Goal: Task Accomplishment & Management: Complete application form

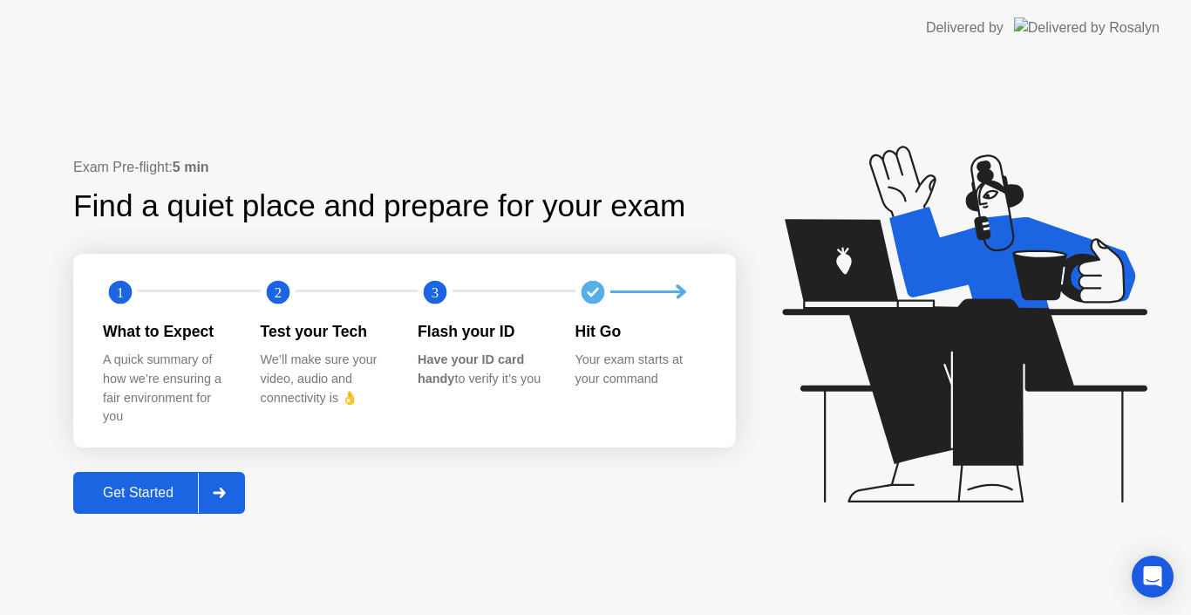
click at [139, 485] on div "Get Started" at bounding box center [137, 493] width 119 height 16
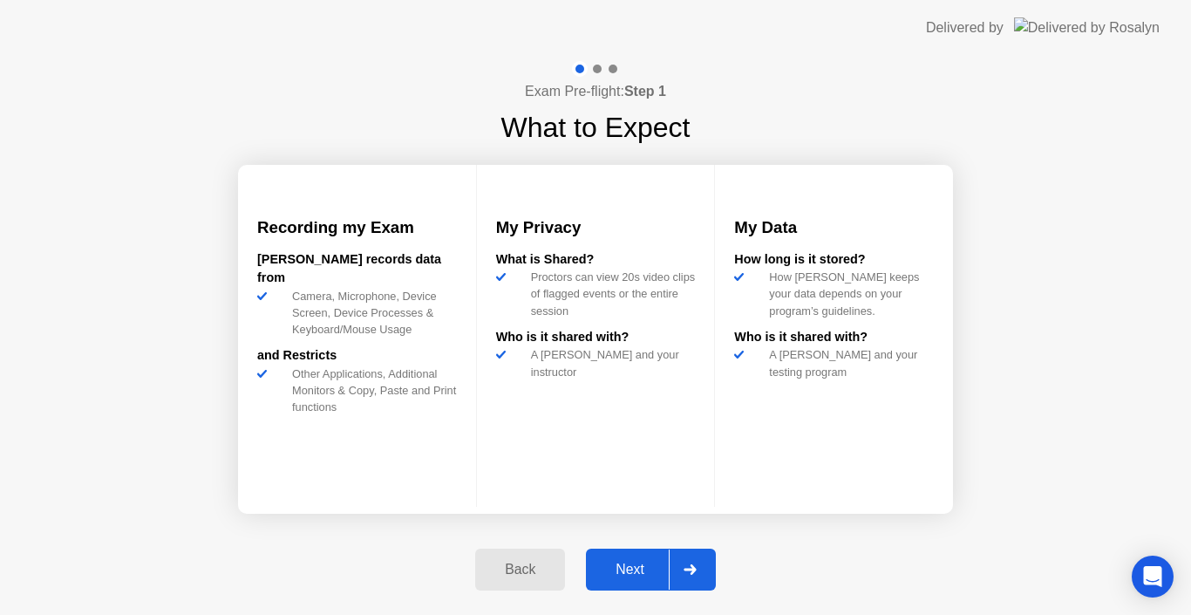
click at [704, 587] on div at bounding box center [690, 569] width 42 height 40
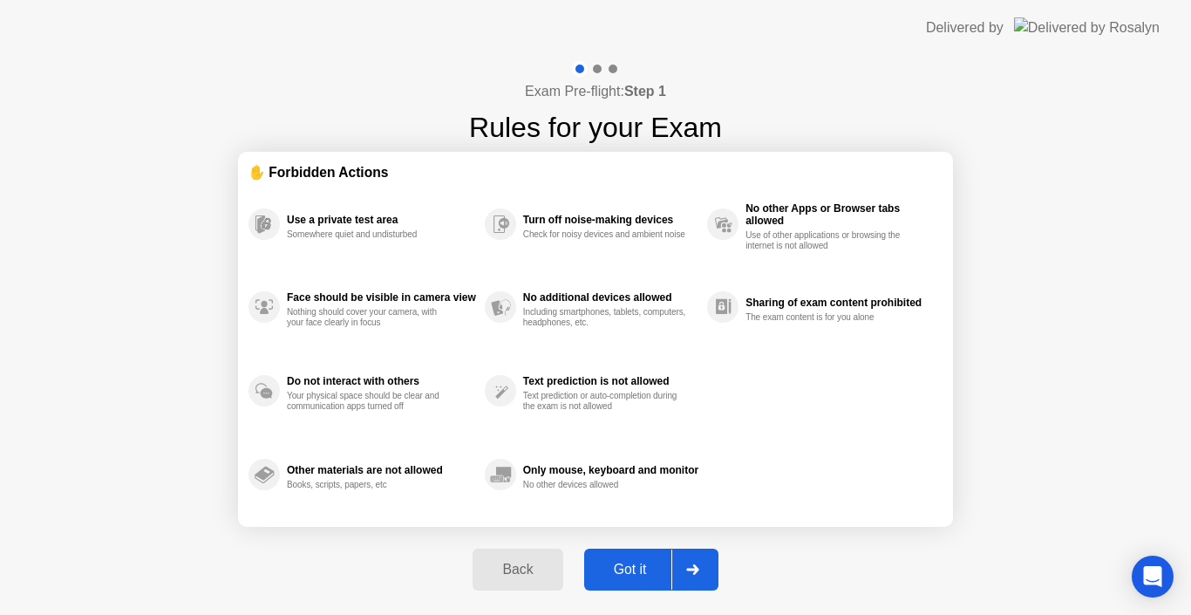
click at [704, 587] on div at bounding box center [692, 569] width 42 height 40
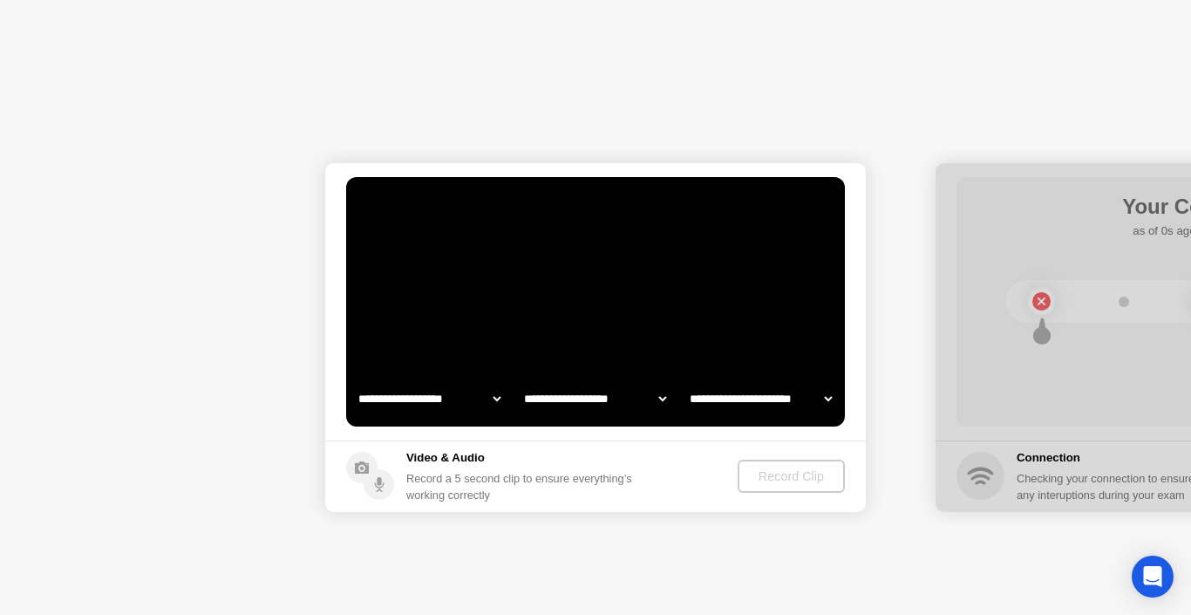
select select "**********"
select select "*******"
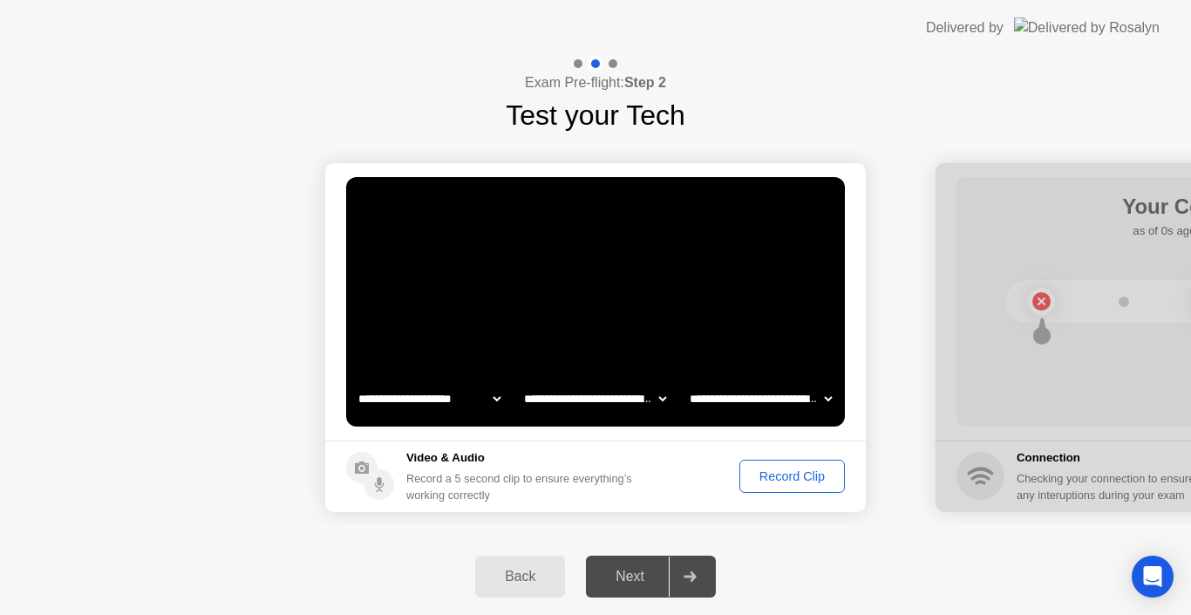
click at [650, 572] on div "Next" at bounding box center [630, 576] width 78 height 16
click at [813, 490] on button "Record Clip" at bounding box center [791, 475] width 105 height 33
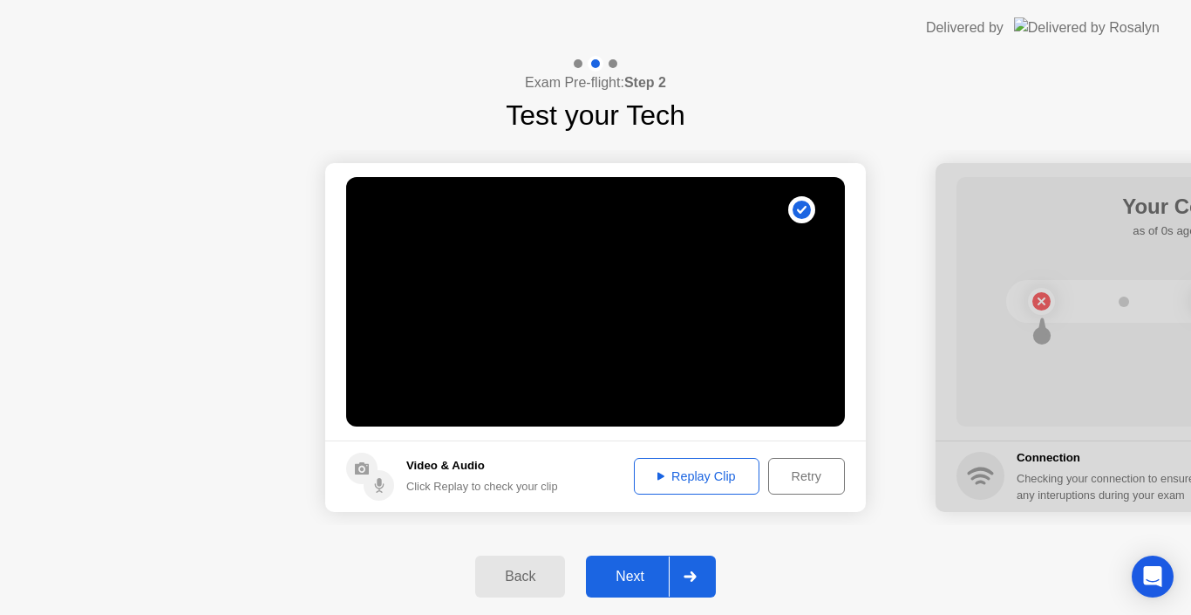
click at [640, 570] on div "Next" at bounding box center [630, 576] width 78 height 16
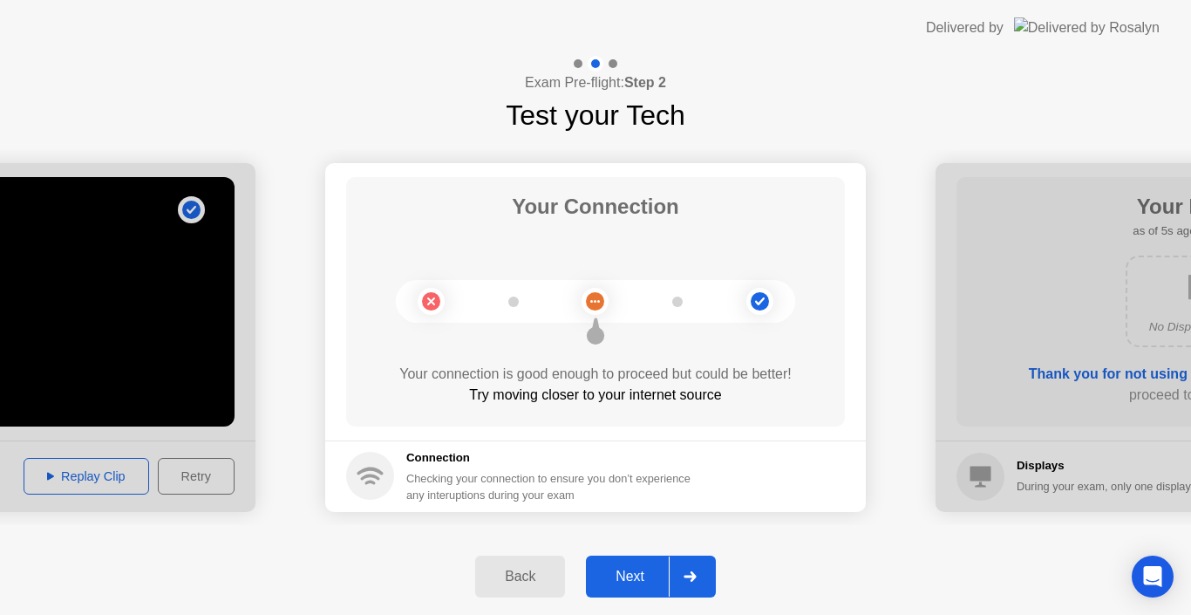
click at [661, 561] on button "Next" at bounding box center [651, 576] width 130 height 42
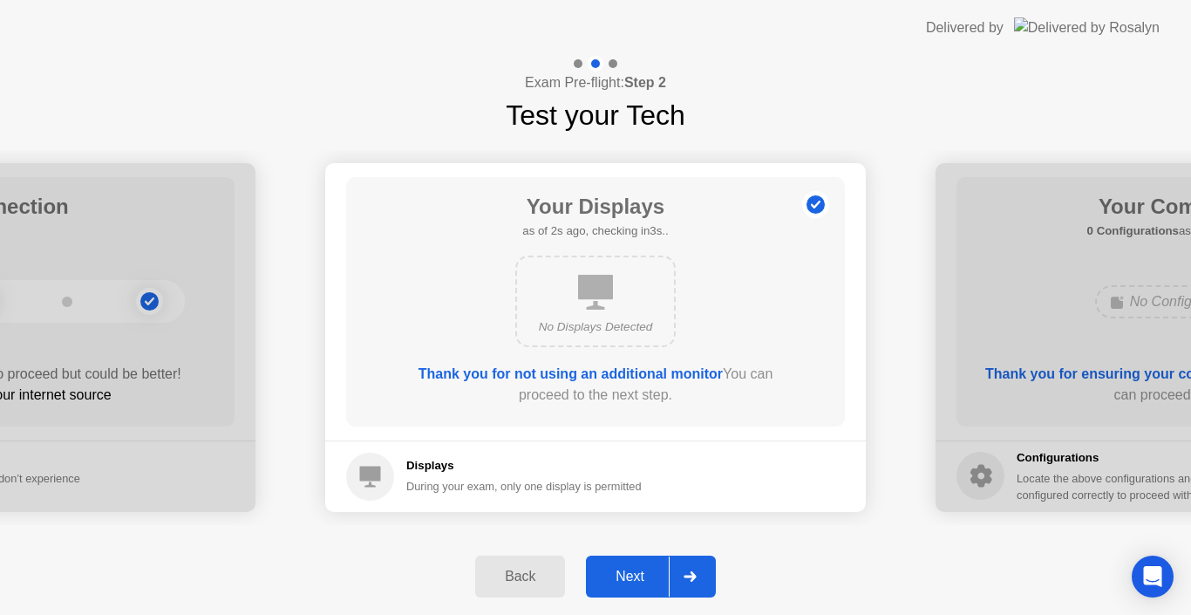
click at [643, 584] on div "Next" at bounding box center [630, 576] width 78 height 16
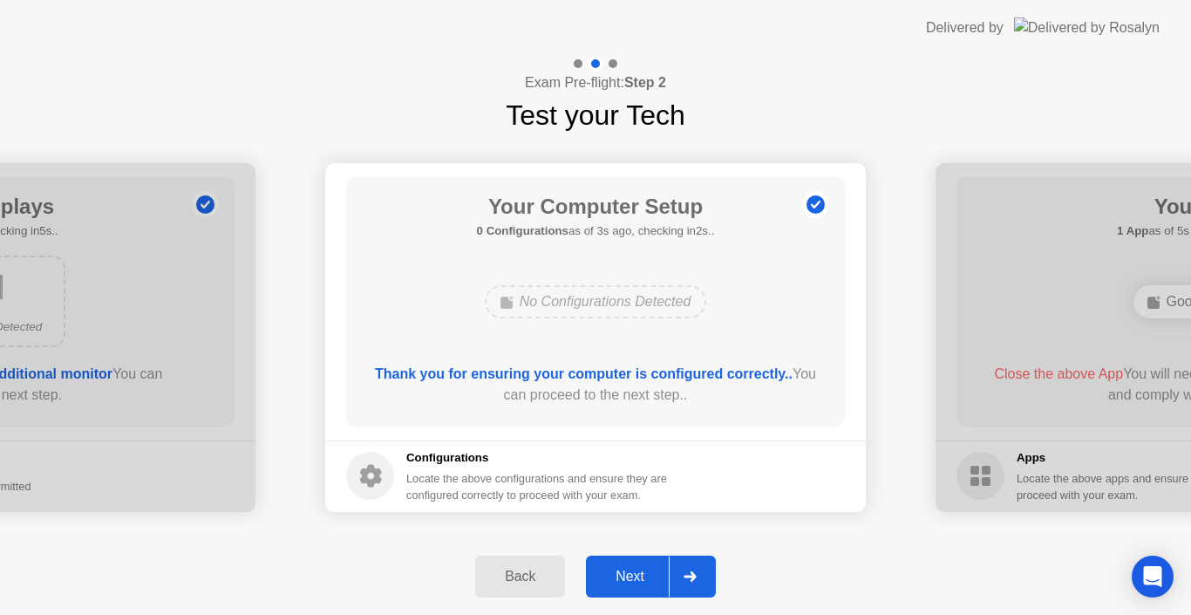
click at [648, 556] on button "Next" at bounding box center [651, 576] width 130 height 42
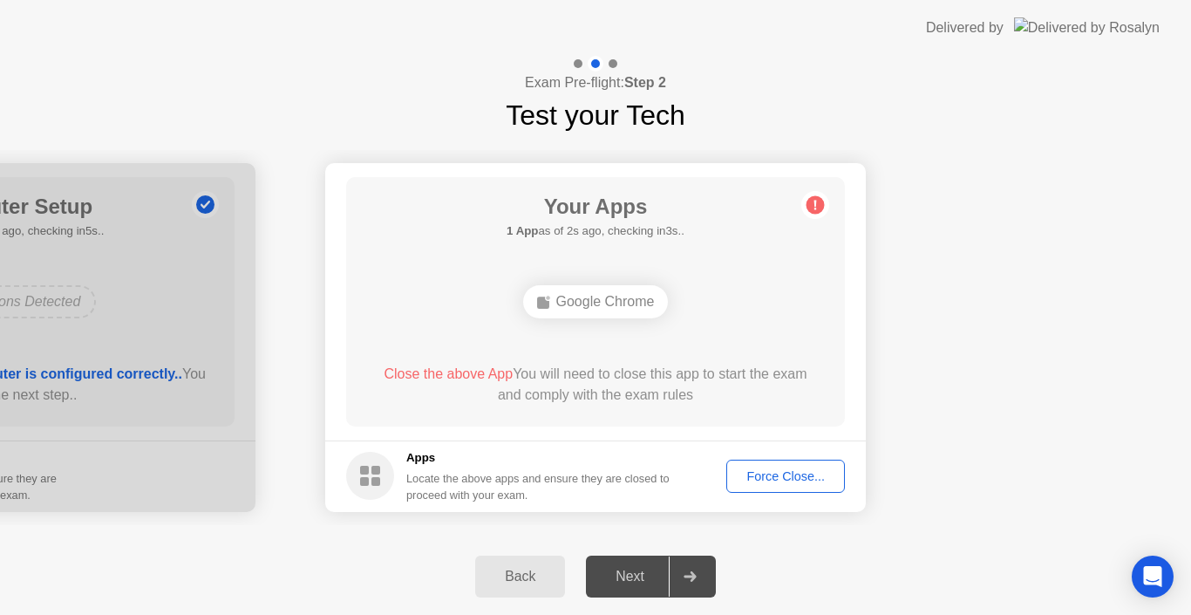
click at [793, 488] on button "Force Close..." at bounding box center [785, 475] width 119 height 33
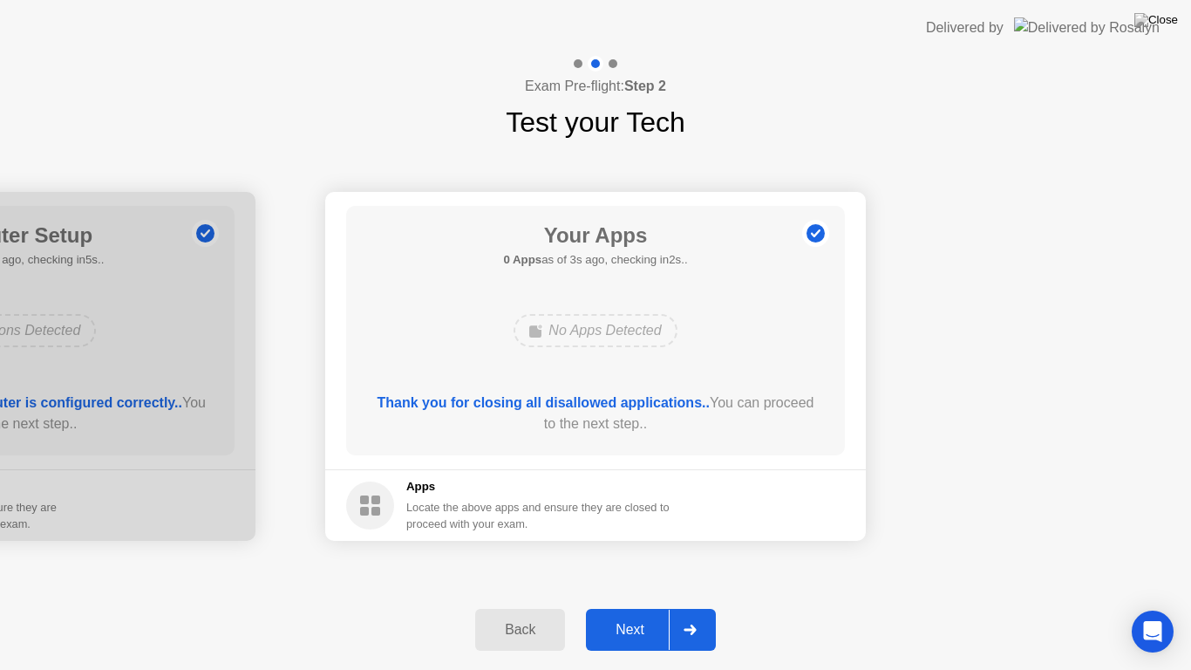
click at [681, 614] on div at bounding box center [690, 629] width 42 height 40
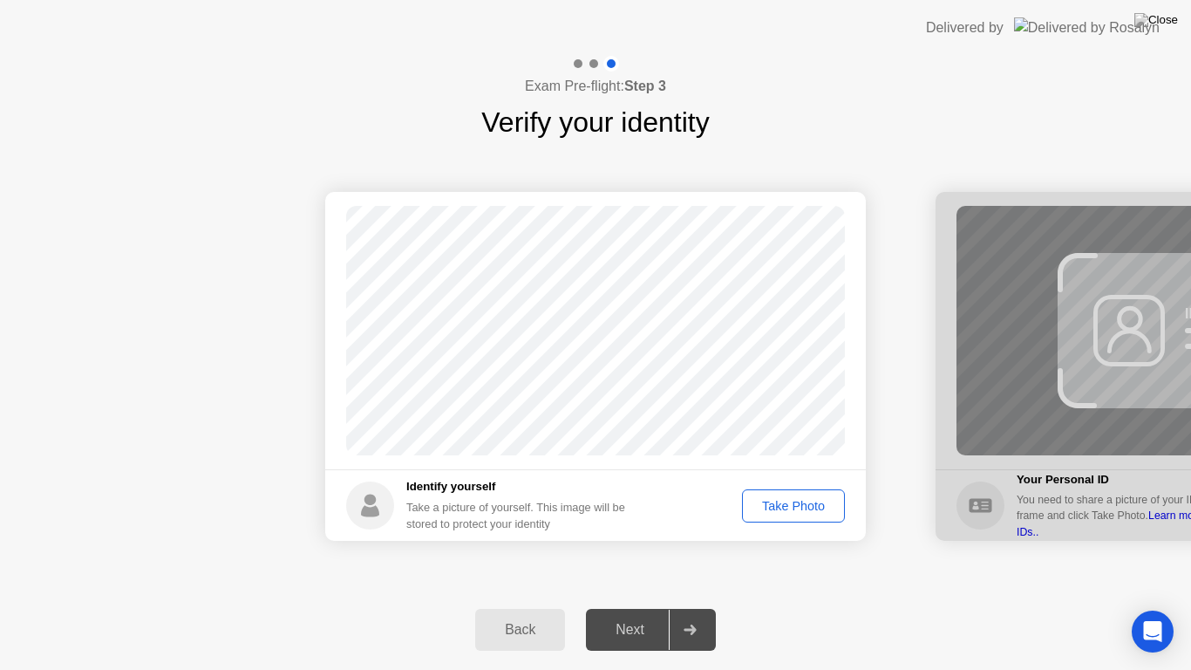
click at [803, 517] on button "Take Photo" at bounding box center [793, 505] width 103 height 33
click at [647, 614] on div "Next" at bounding box center [630, 630] width 78 height 16
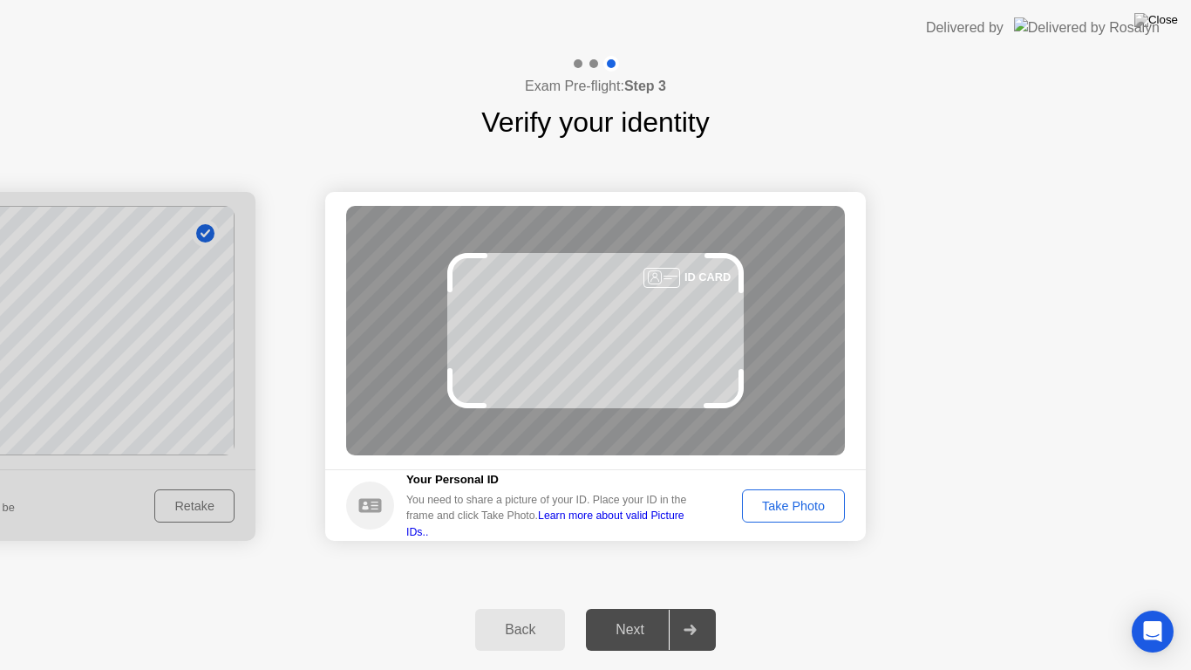
click at [798, 513] on div "Take Photo" at bounding box center [793, 506] width 91 height 14
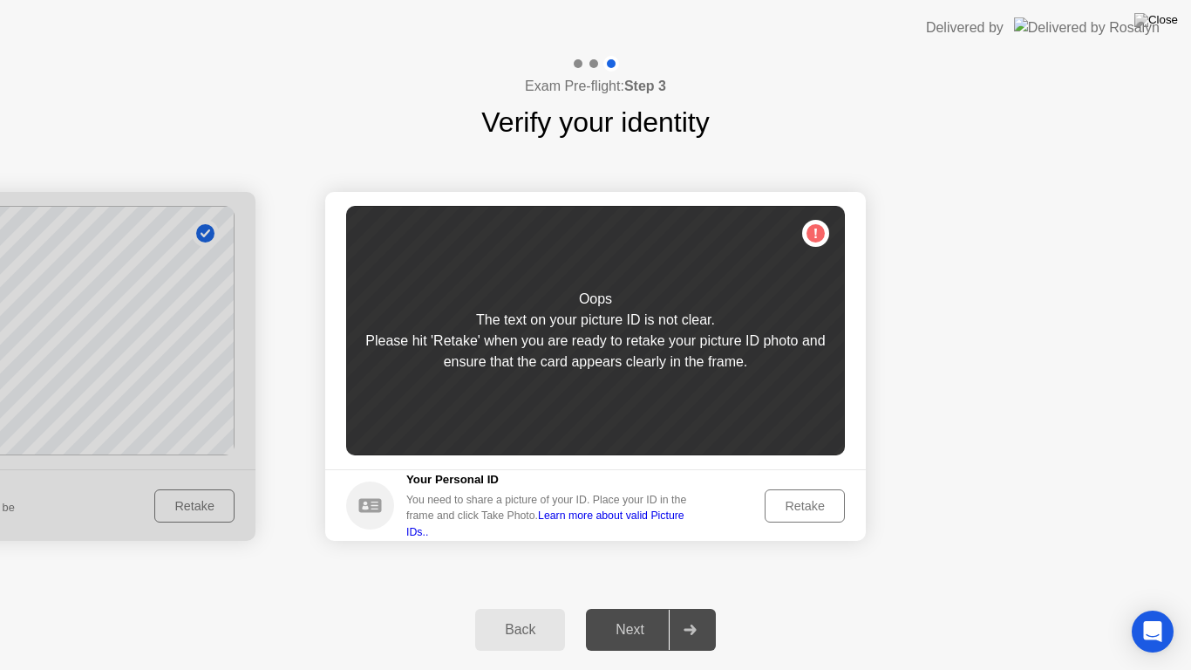
click at [798, 511] on div "Retake" at bounding box center [805, 506] width 68 height 14
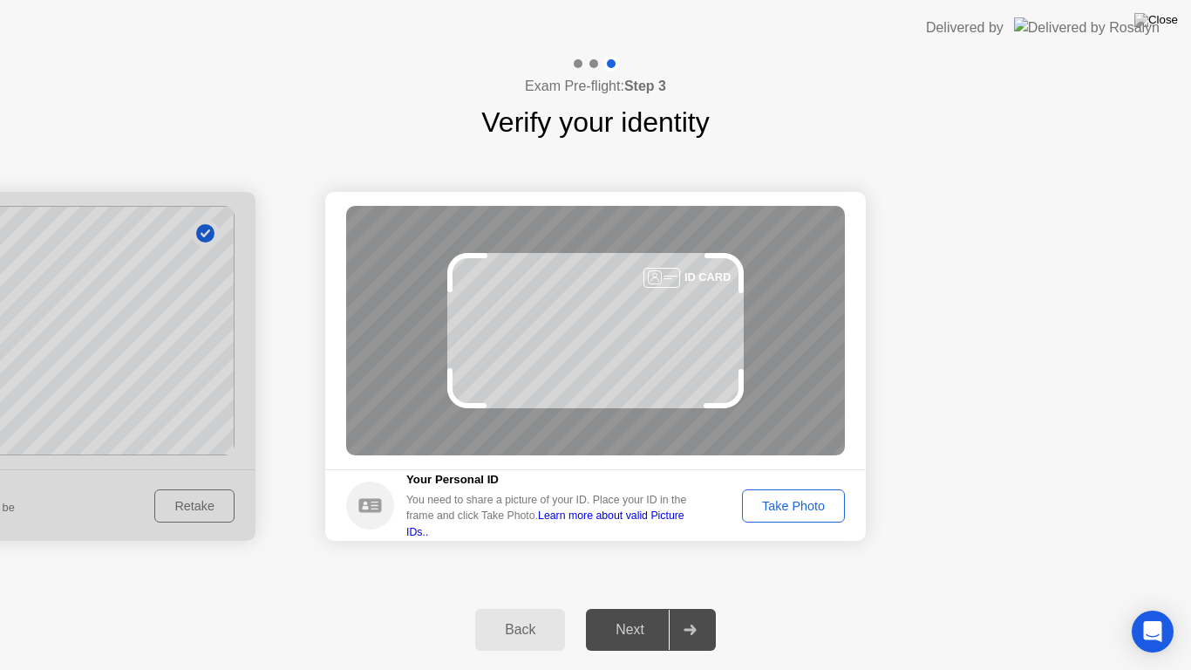
click at [798, 511] on div "Take Photo" at bounding box center [793, 506] width 91 height 14
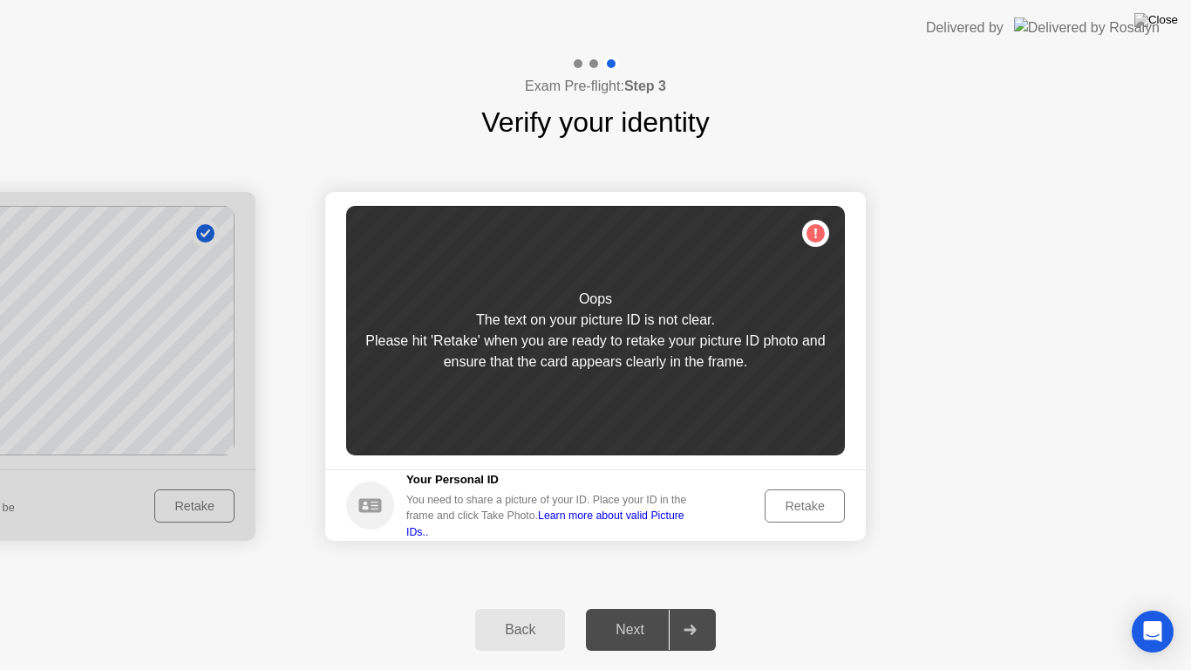
click at [771, 502] on div "Retake" at bounding box center [805, 506] width 68 height 14
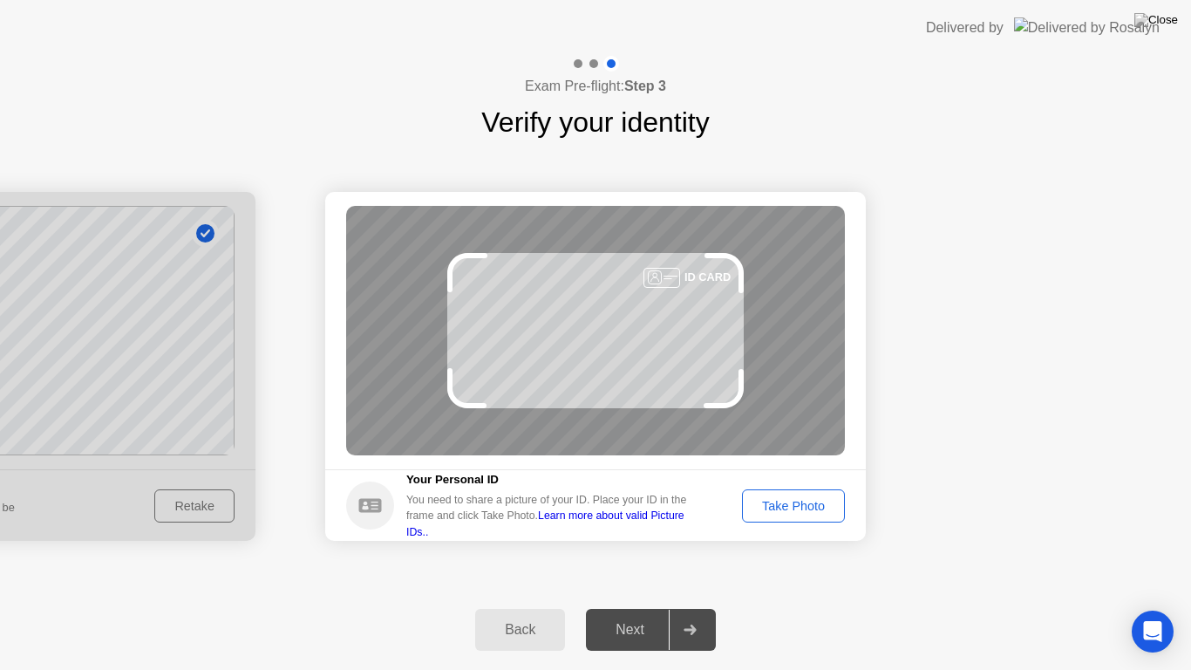
click at [770, 502] on div "Take Photo" at bounding box center [793, 506] width 91 height 14
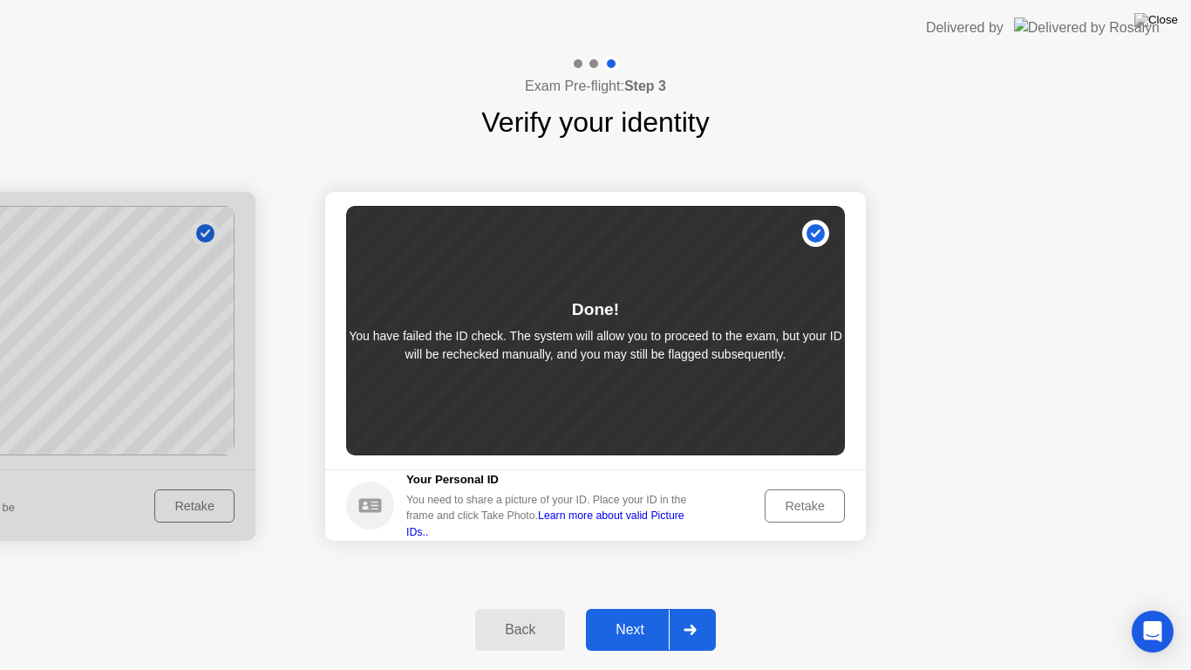
click at [653, 614] on button "Next" at bounding box center [651, 630] width 130 height 42
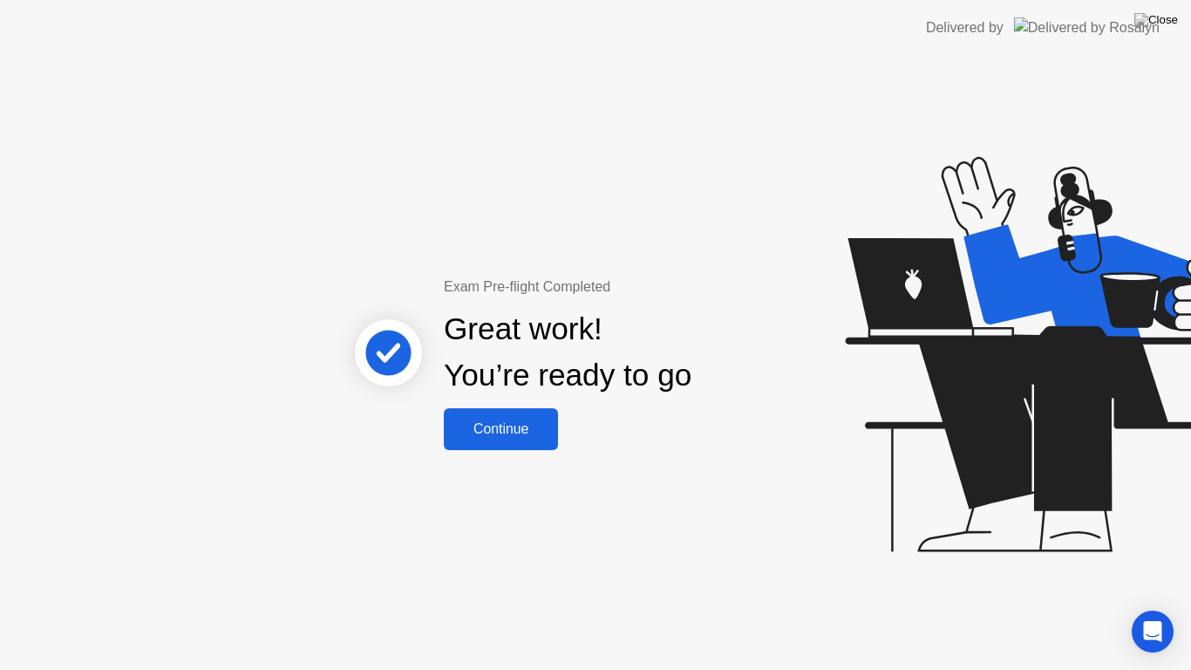
click at [534, 421] on div "Continue" at bounding box center [501, 429] width 104 height 16
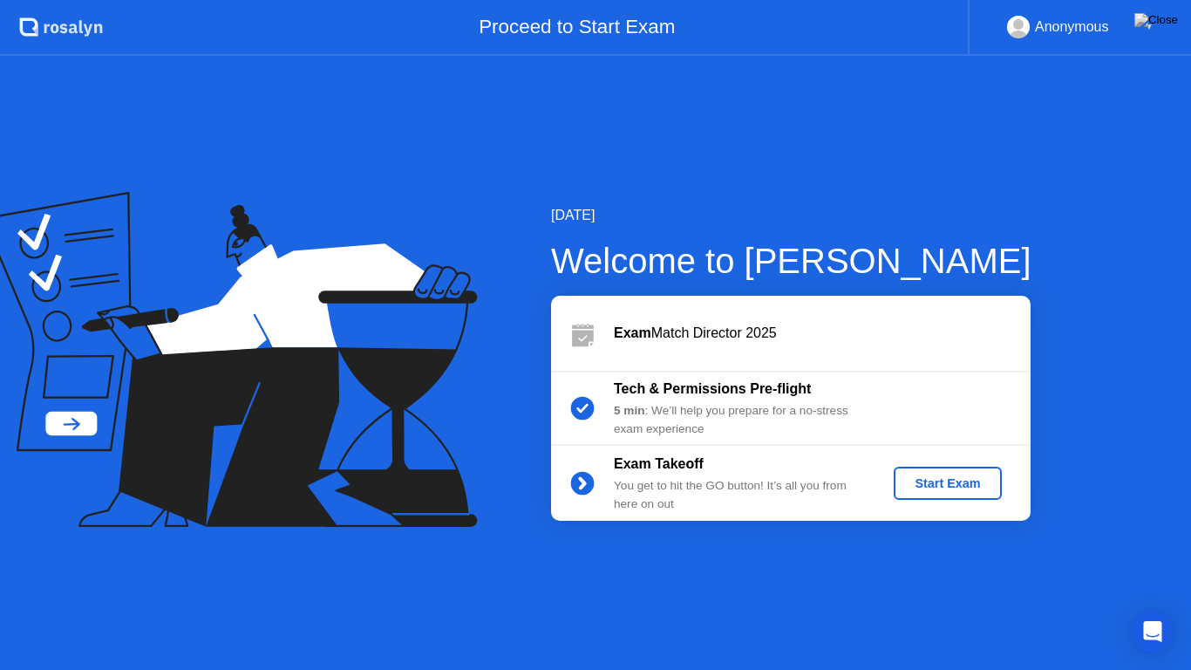
click at [975, 486] on div "Start Exam" at bounding box center [947, 483] width 93 height 14
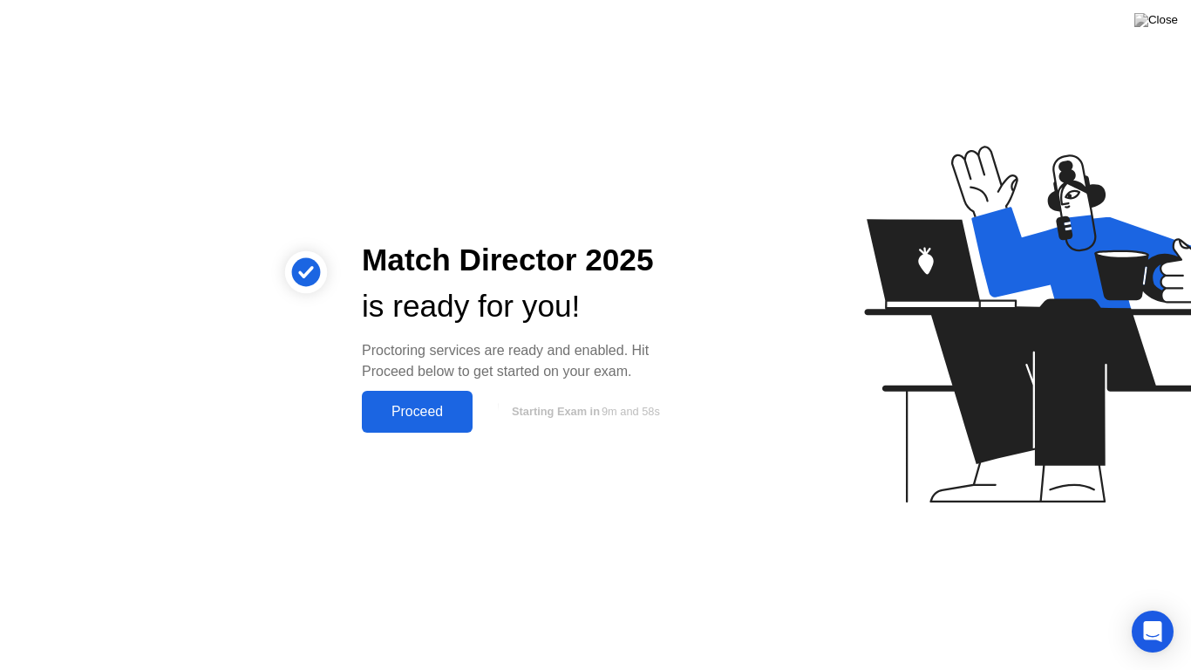
click at [368, 369] on div "Proctoring services are ready and enabled. Hit Proceed below to get started on …" at bounding box center [524, 361] width 324 height 42
click at [407, 408] on div "Proceed" at bounding box center [417, 412] width 100 height 16
